Goal: Information Seeking & Learning: Learn about a topic

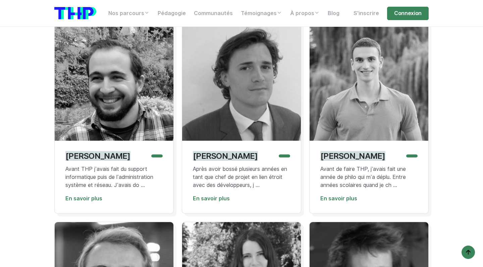
scroll to position [2178, 0]
click at [356, 161] on p "[PERSON_NAME]" at bounding box center [352, 156] width 65 height 10
click at [343, 201] on link "En savoir plus" at bounding box center [338, 198] width 37 height 6
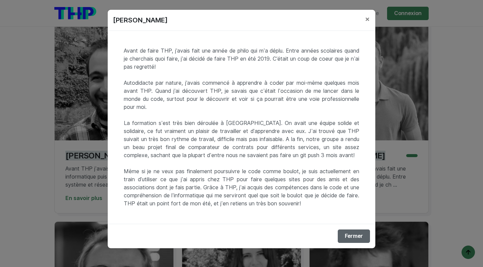
click at [360, 243] on button "Fermer" at bounding box center [354, 236] width 32 height 13
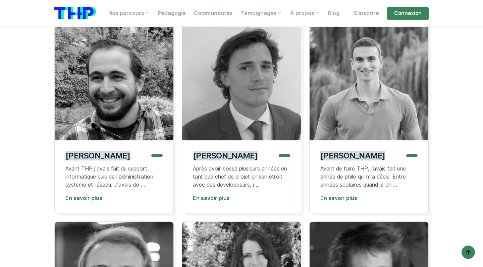
scroll to position [2365, 0]
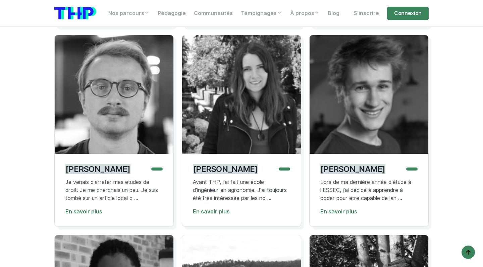
drag, startPoint x: 216, startPoint y: 183, endPoint x: 216, endPoint y: 240, distance: 57.0
click at [216, 174] on p "[PERSON_NAME]" at bounding box center [225, 169] width 65 height 10
click at [218, 215] on link "En savoir plus" at bounding box center [211, 212] width 37 height 6
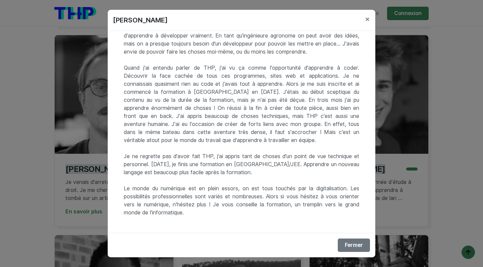
scroll to position [39, 0]
click at [55, 133] on div "[PERSON_NAME] × Avant THP, j'ai fait une école d'ingénieur en agronomie. J'ai t…" at bounding box center [241, 133] width 483 height 267
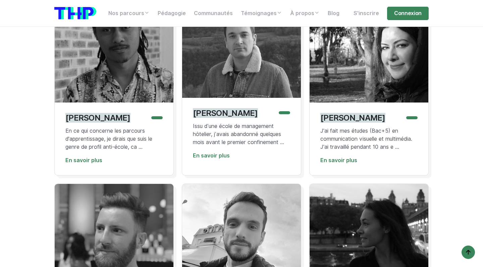
scroll to position [2618, 0]
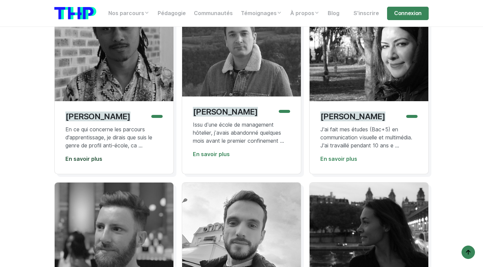
click at [92, 162] on link "En savoir plus" at bounding box center [83, 159] width 37 height 6
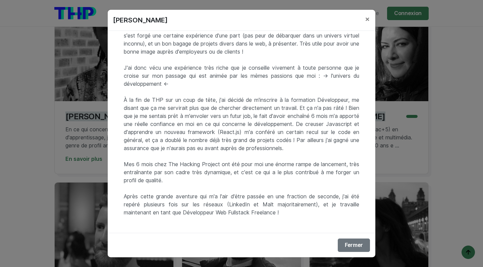
scroll to position [168, 0]
click at [69, 145] on div "[PERSON_NAME] × En ce qui concerne les parcours d'apprentissage, je dirais que …" at bounding box center [241, 133] width 483 height 267
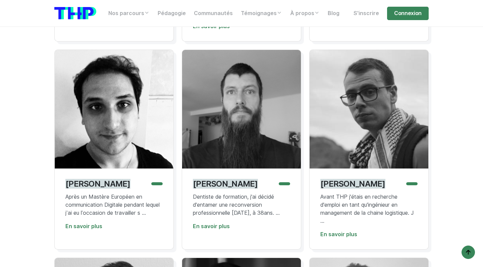
scroll to position [2959, 0]
click at [214, 230] on link "En savoir plus" at bounding box center [211, 226] width 37 height 6
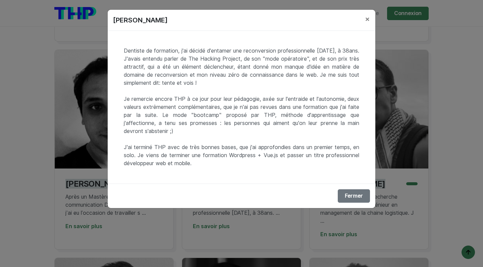
click at [49, 143] on div "[PERSON_NAME] × Dentiste de formation, j'ai décidé d'entamer une reconversion p…" at bounding box center [241, 133] width 483 height 267
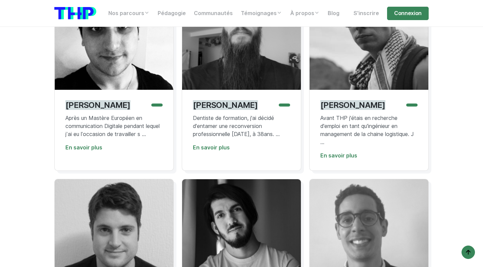
scroll to position [3035, 0]
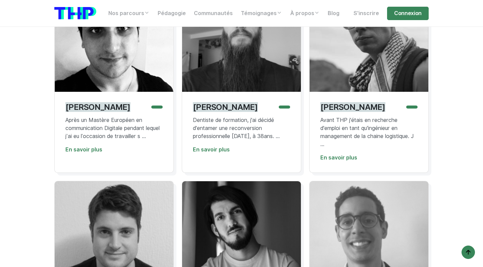
click at [72, 173] on div "[PERSON_NAME] Après un Mastère Européen en communication Digitale pendant leque…" at bounding box center [114, 132] width 119 height 81
click at [77, 153] on link "En savoir plus" at bounding box center [83, 149] width 37 height 6
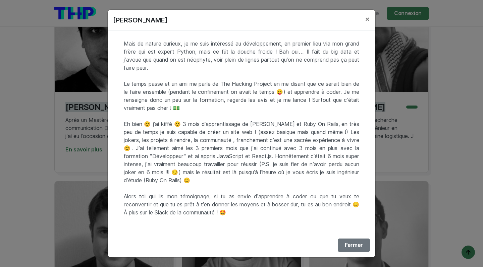
scroll to position [55, 0]
click at [43, 115] on div "[PERSON_NAME] × Après un Mastère Européen en communication Digitale pendant leq…" at bounding box center [241, 133] width 483 height 267
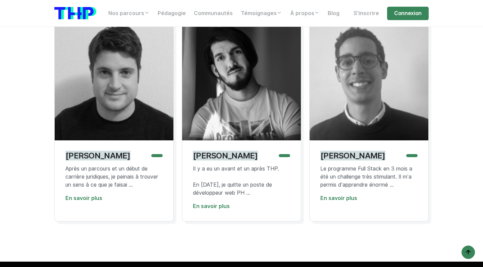
scroll to position [2975, 0]
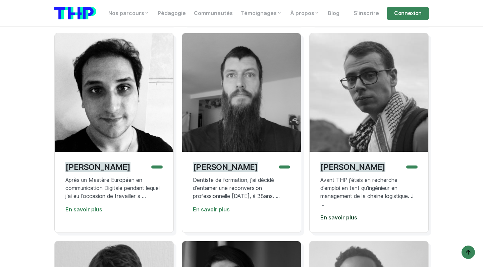
click at [348, 221] on link "En savoir plus" at bounding box center [338, 218] width 37 height 6
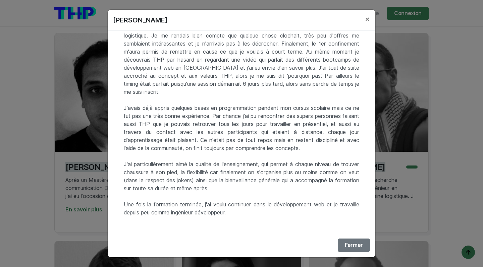
scroll to position [23, 0]
click at [70, 123] on div "[PERSON_NAME] × Avant THP j'étais en recherche d'emploi en tant qu'ingénieur en…" at bounding box center [241, 133] width 483 height 267
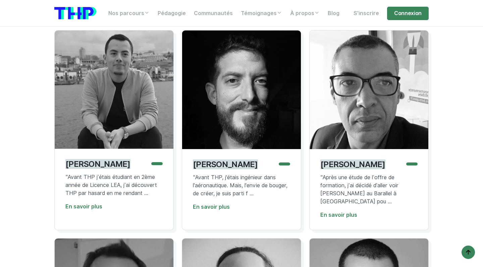
scroll to position [1346, 0]
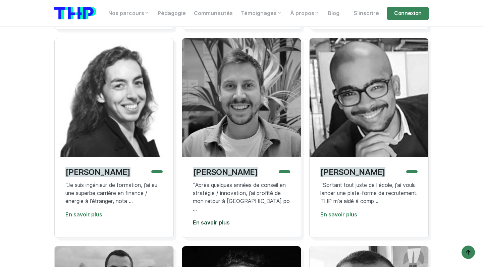
click at [224, 226] on link "En savoir plus" at bounding box center [211, 223] width 37 height 6
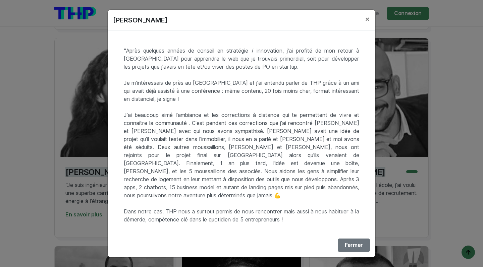
click at [24, 124] on div "[PERSON_NAME] × "Après quelques années de conseil en stratégie / innovation, j'…" at bounding box center [241, 133] width 483 height 267
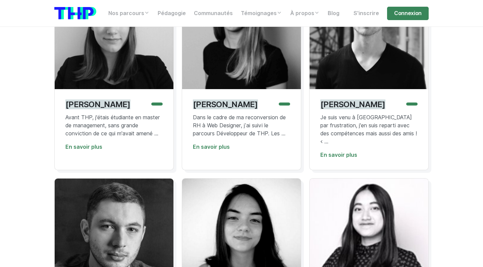
scroll to position [574, 0]
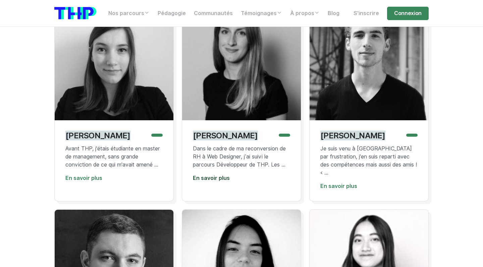
click at [205, 181] on link "En savoir plus" at bounding box center [211, 178] width 37 height 6
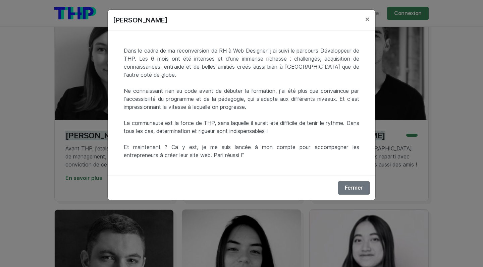
click at [34, 127] on div "[PERSON_NAME] × Dans le cadre de ma reconversion de RH à Web Designer, j’ai sui…" at bounding box center [241, 133] width 483 height 267
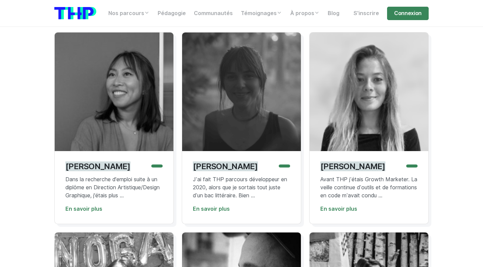
scroll to position [97, 0]
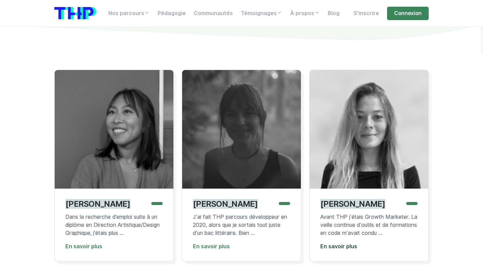
click at [338, 248] on link "En savoir plus" at bounding box center [338, 246] width 37 height 6
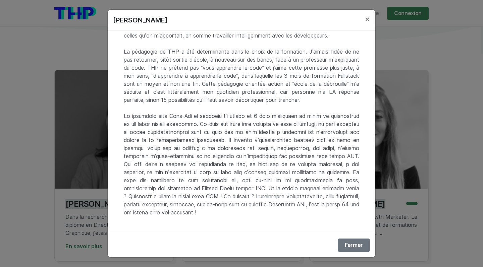
scroll to position [96, 0]
click at [72, 153] on div "[PERSON_NAME] × Avant THP j’étais Growth Marketer. La veille continue d’outils …" at bounding box center [241, 133] width 483 height 267
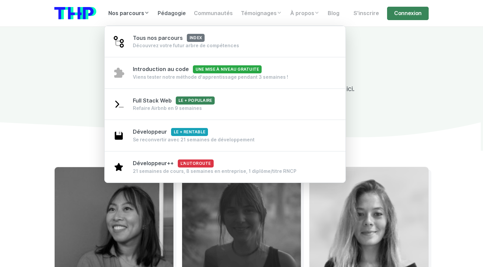
scroll to position [0, 0]
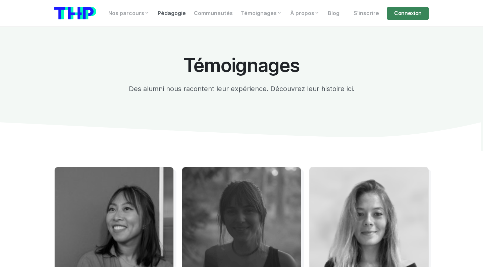
click at [163, 13] on link "Pédagogie" at bounding box center [172, 13] width 36 height 13
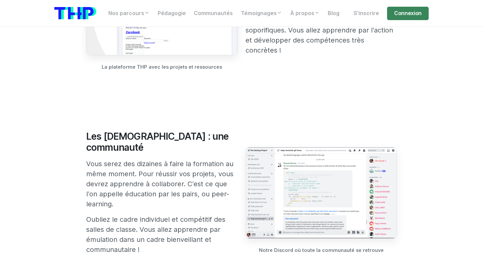
scroll to position [417, 0]
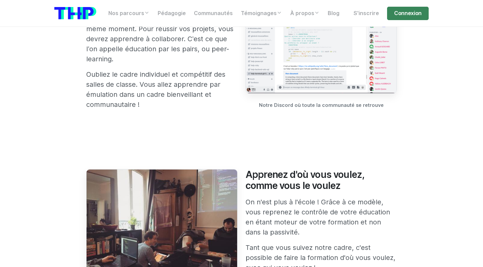
scroll to position [559, 0]
